Goal: Information Seeking & Learning: Learn about a topic

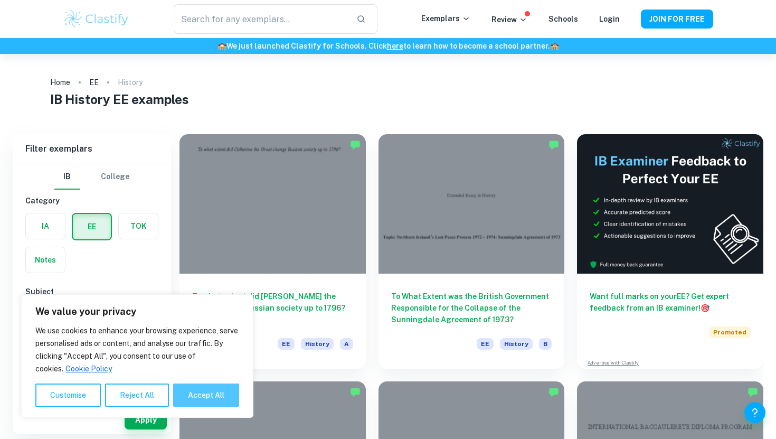
click at [205, 396] on button "Accept All" at bounding box center [206, 394] width 66 height 23
checkbox input "true"
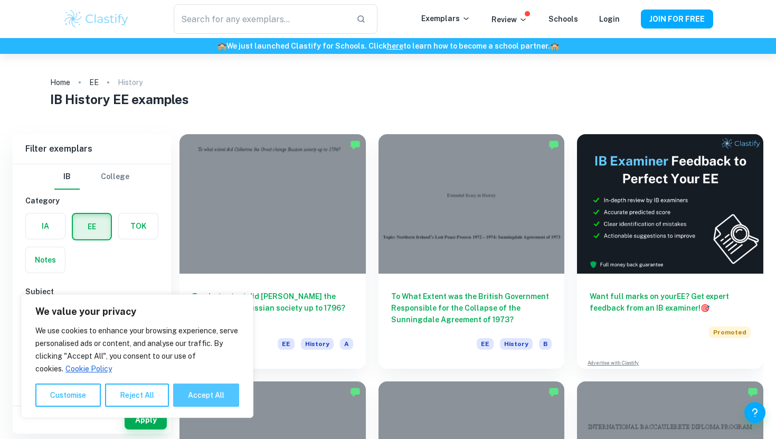
checkbox input "true"
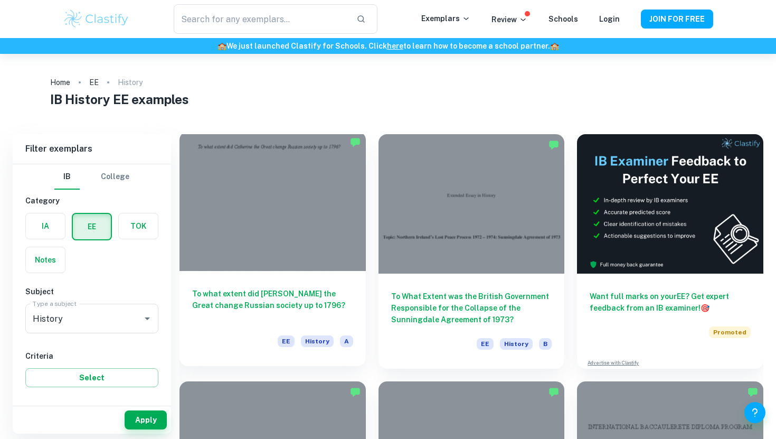
click at [299, 258] on div at bounding box center [272, 200] width 186 height 139
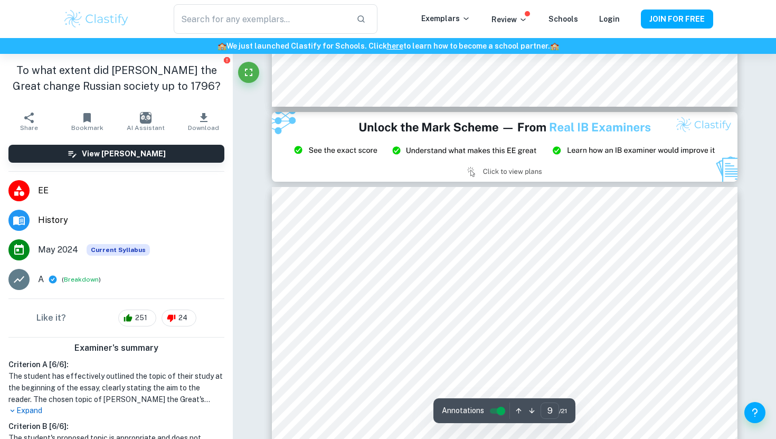
scroll to position [5452, 0]
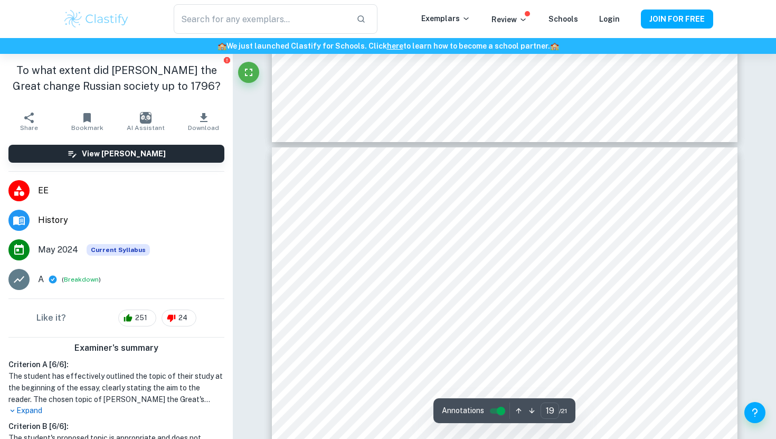
type input "18"
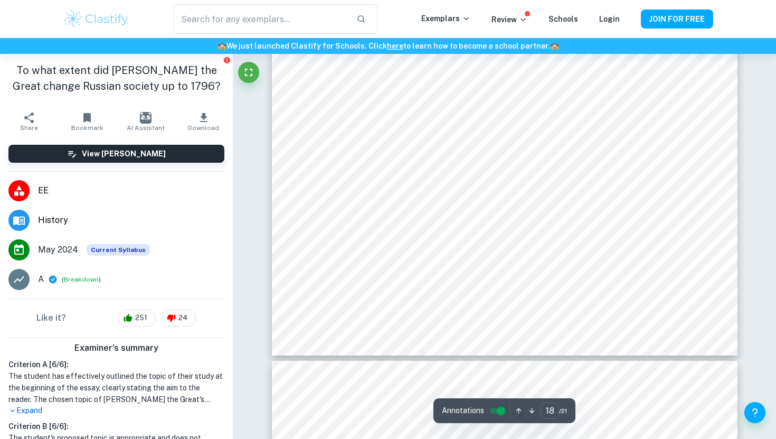
scroll to position [11931, 0]
